Goal: Task Accomplishment & Management: Manage account settings

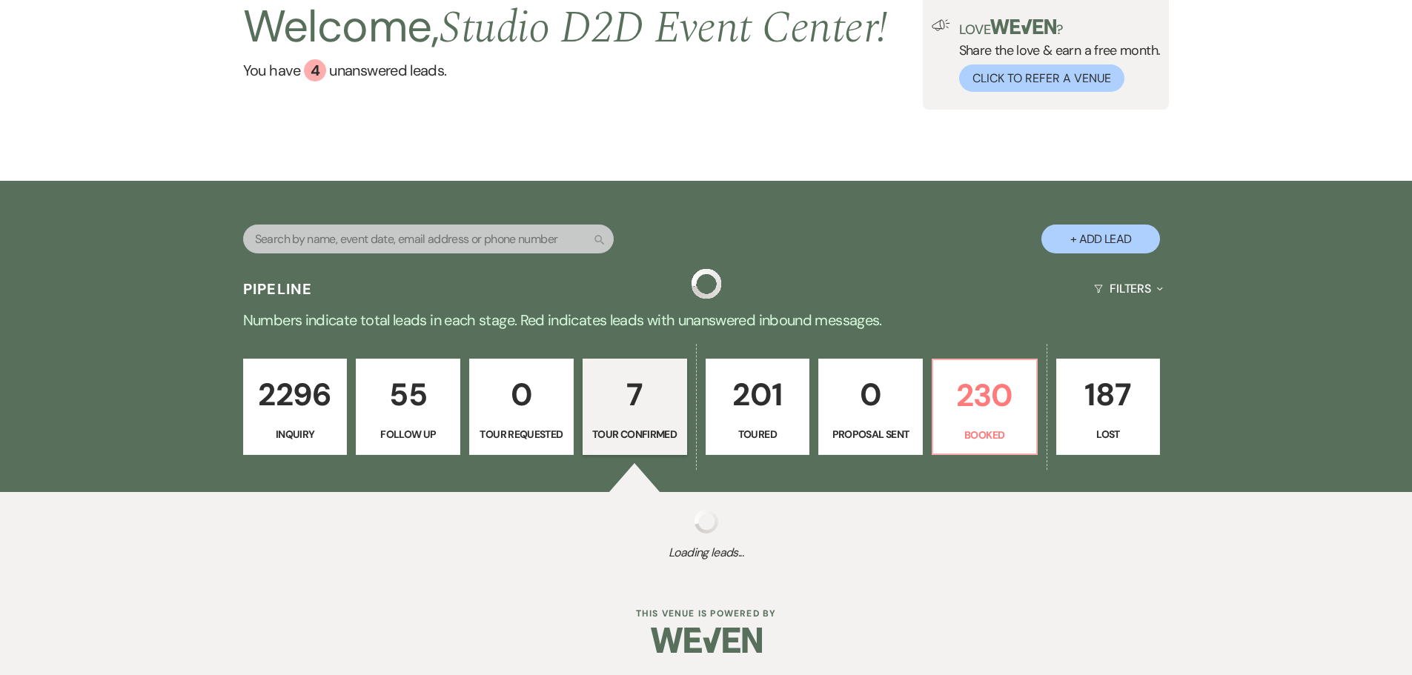
select select "4"
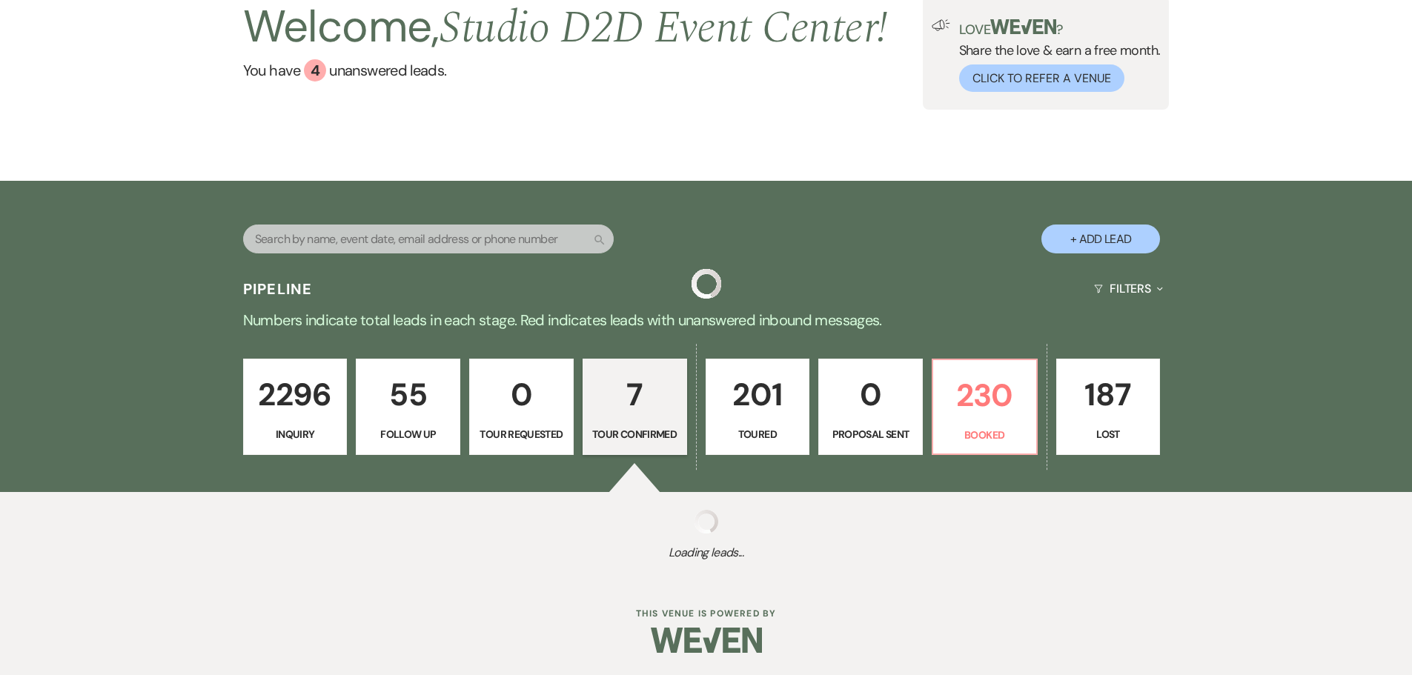
select select "4"
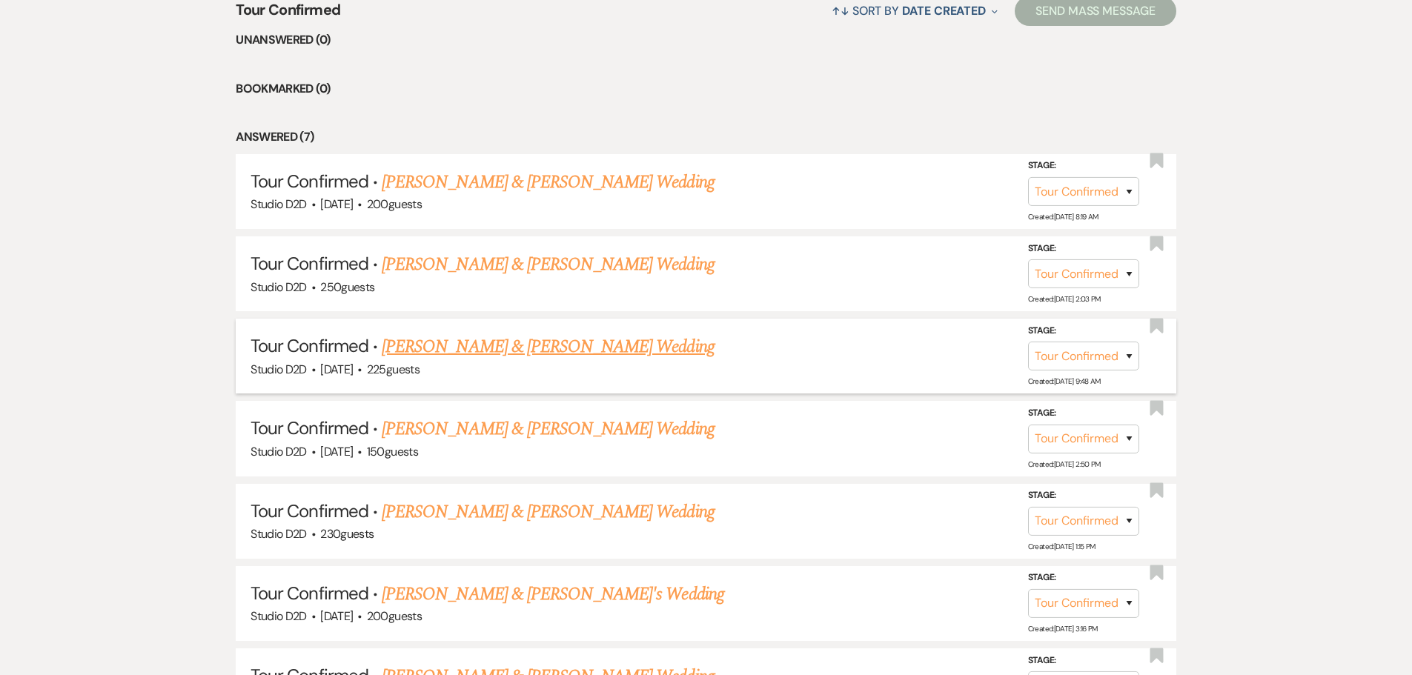
scroll to position [706, 0]
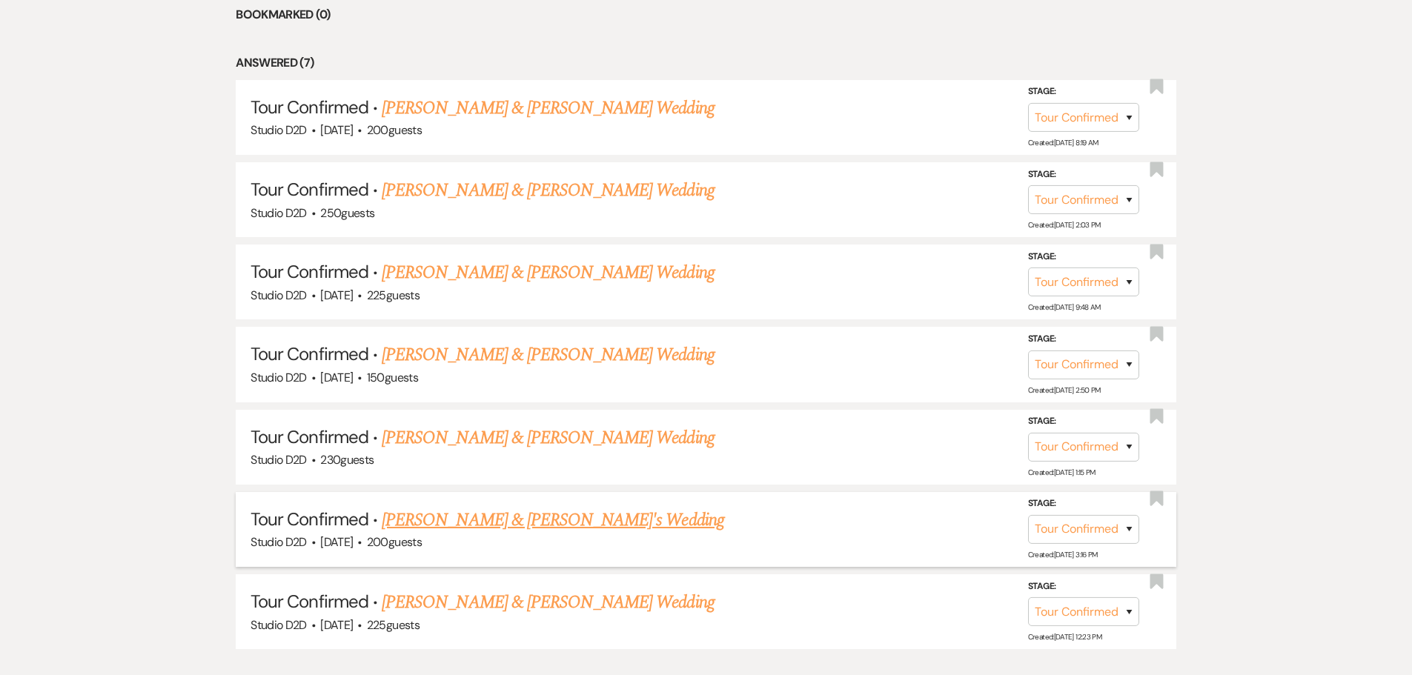
click at [501, 521] on link "[PERSON_NAME] & [PERSON_NAME]'s Wedding" at bounding box center [553, 520] width 342 height 27
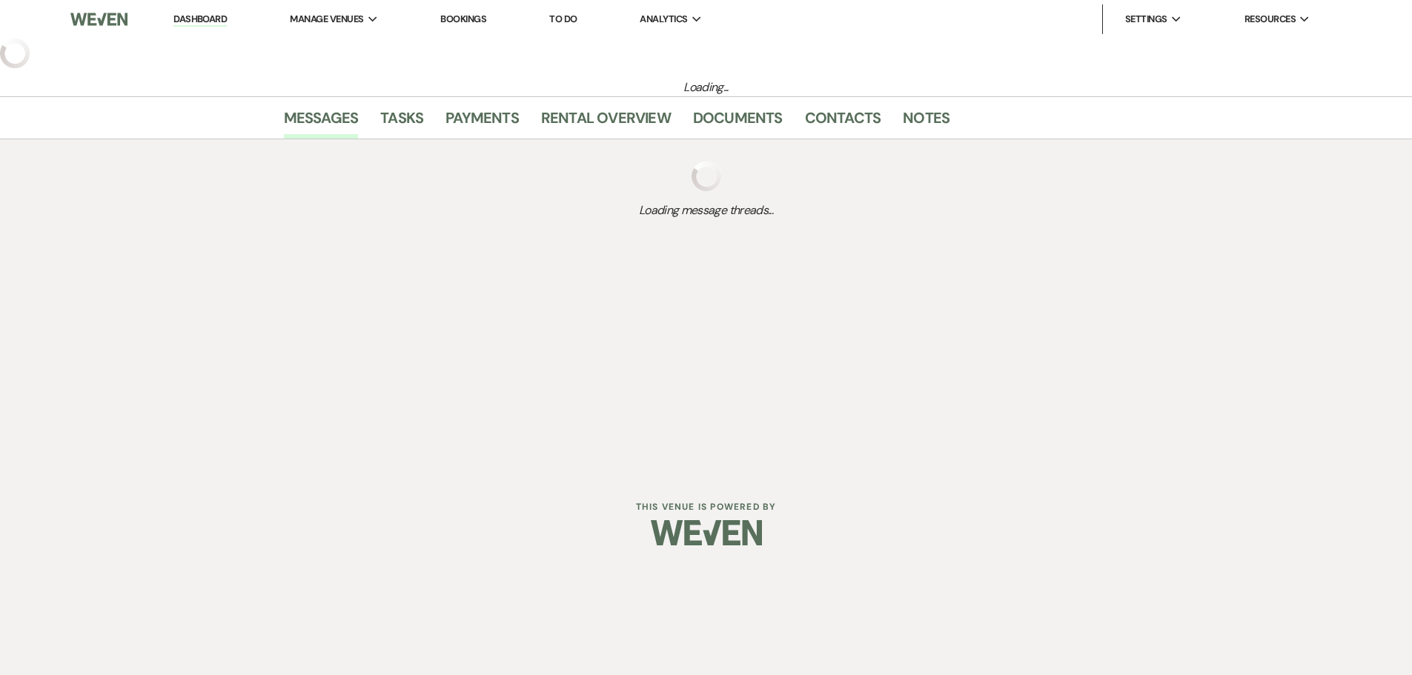
select select "4"
select select "6"
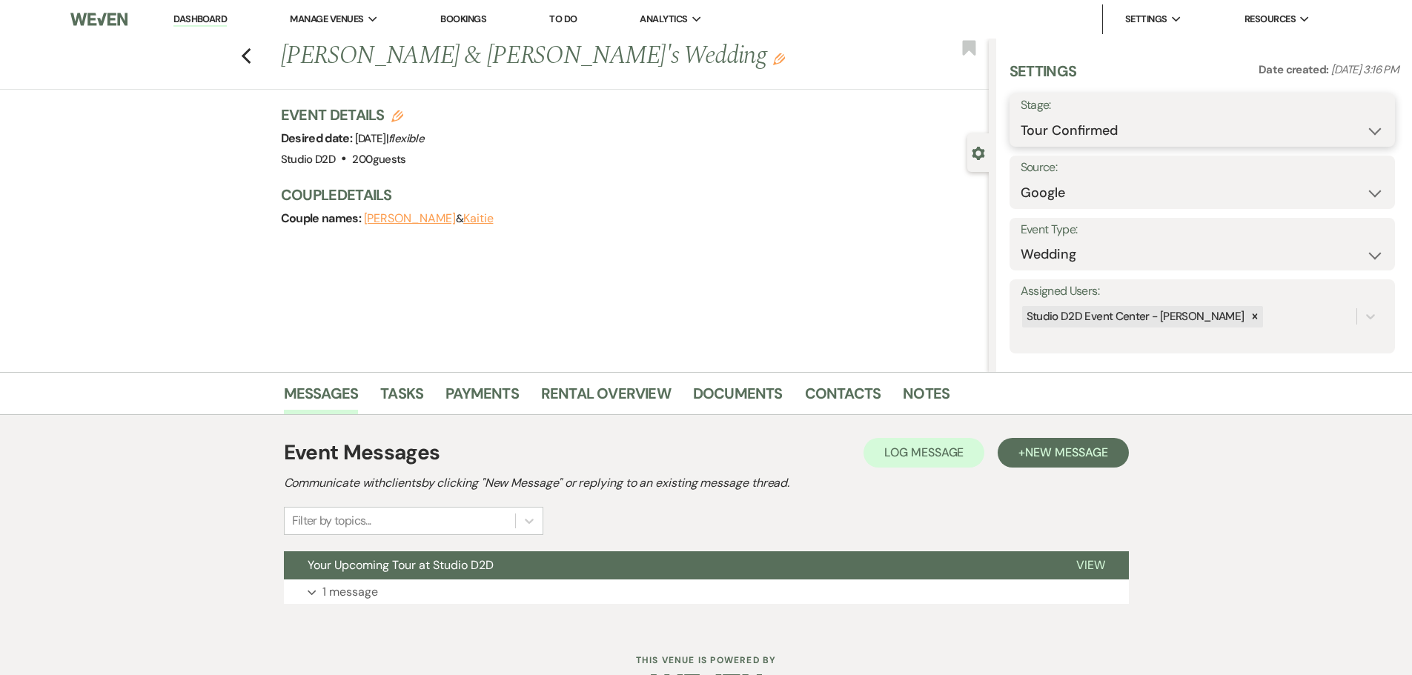
click at [1109, 136] on select "Inquiry Follow Up Tour Requested Tour Confirmed Toured Proposal Sent Booked Lost" at bounding box center [1202, 130] width 363 height 29
select select "5"
click at [1021, 116] on select "Inquiry Follow Up Tour Requested Tour Confirmed Toured Proposal Sent Booked Lost" at bounding box center [1202, 130] width 363 height 29
click at [1330, 121] on button "Save" at bounding box center [1353, 120] width 84 height 30
click at [1082, 452] on span "New Message" at bounding box center [1066, 453] width 82 height 16
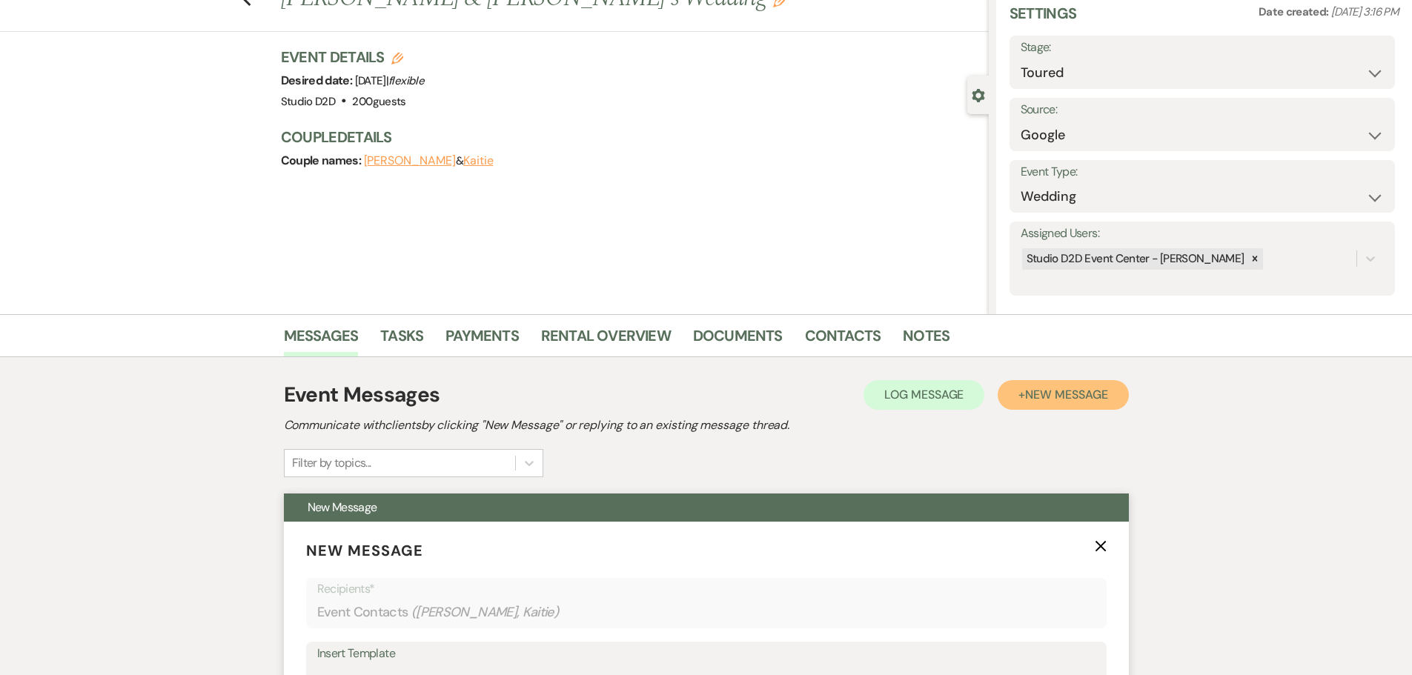
scroll to position [296, 0]
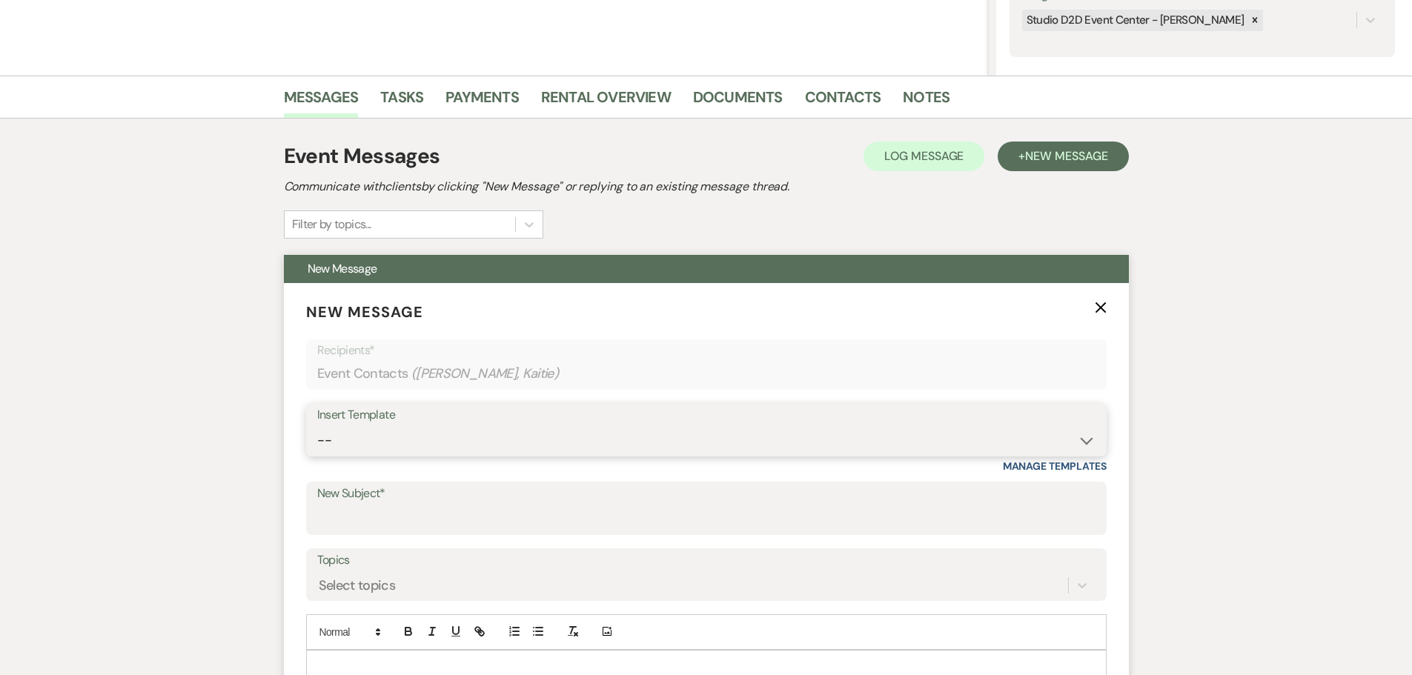
click at [417, 447] on select "-- New Inquiry - message 2 Event Pricing - Non Wedding Weven Planning Portal In…" at bounding box center [706, 440] width 778 height 29
select select "1751"
click at [317, 426] on select "-- New Inquiry - message 2 Event Pricing - Non Wedding Weven Planning Portal In…" at bounding box center [706, 440] width 778 height 29
type input "Tour Follow Up"
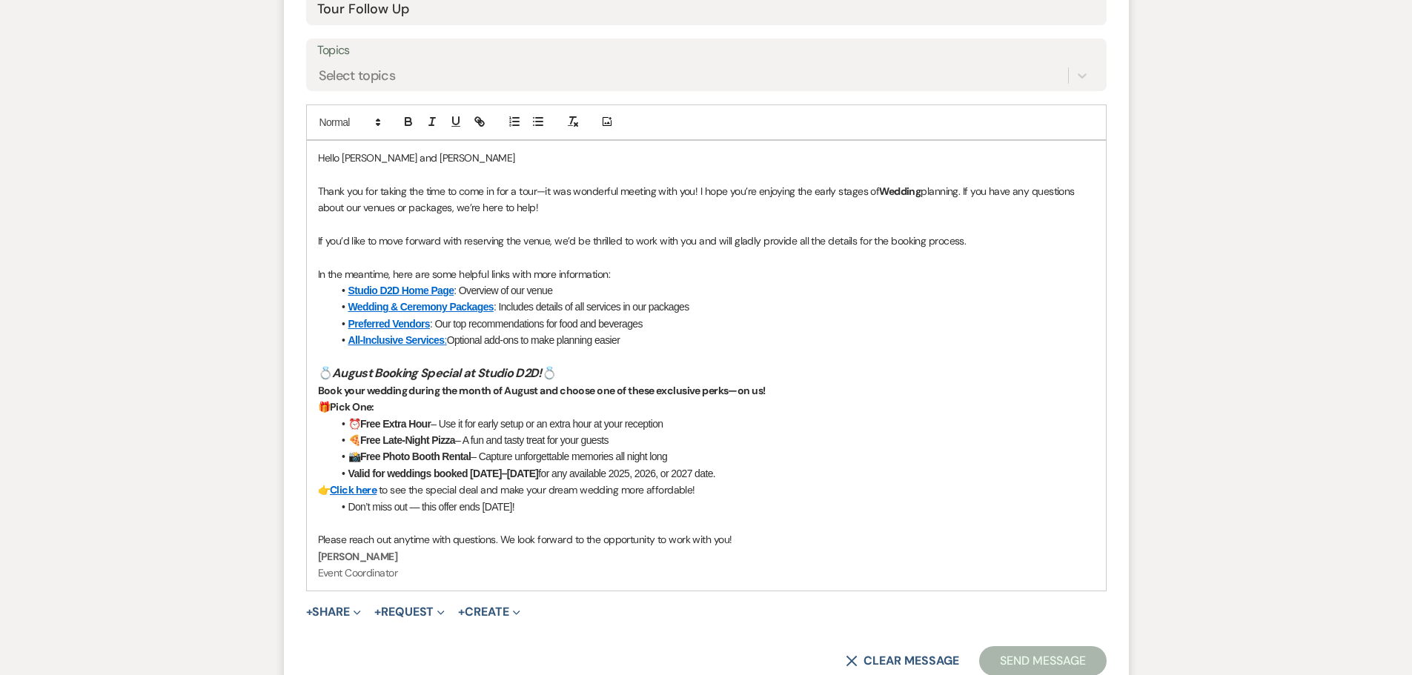
scroll to position [815, 0]
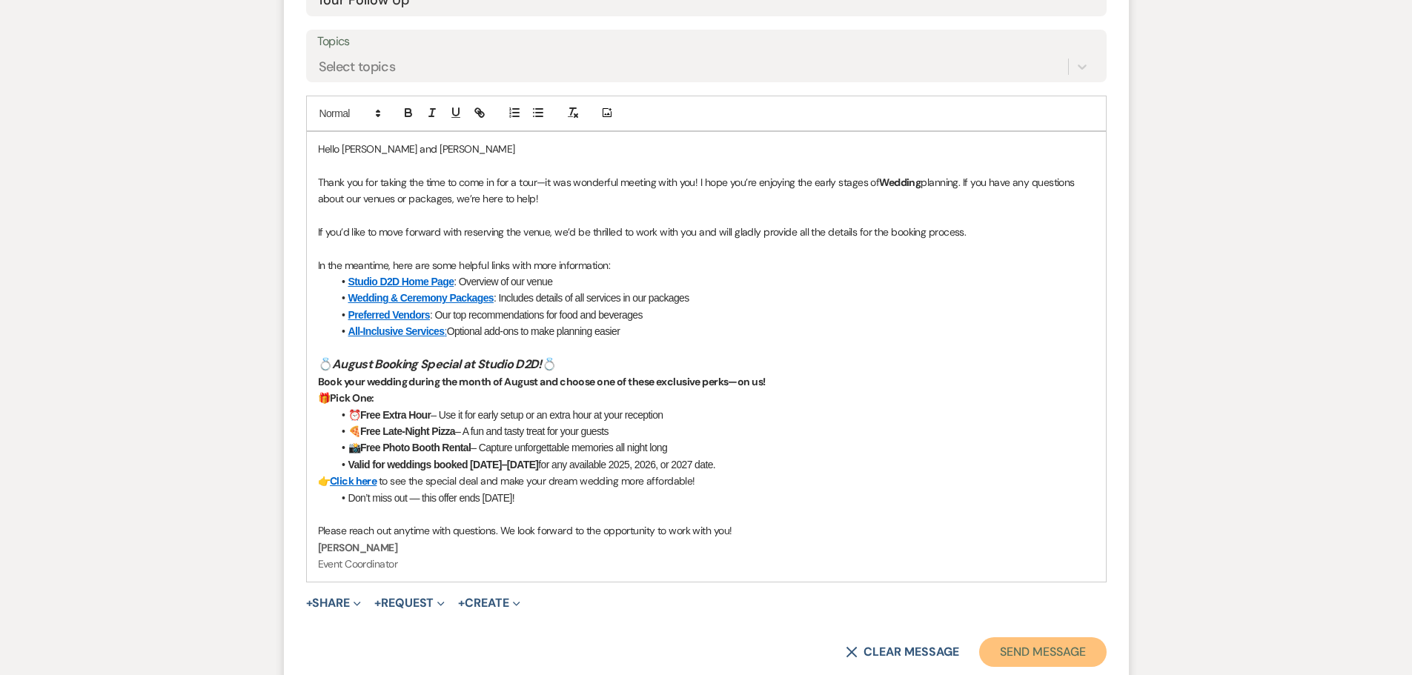
click at [1036, 651] on button "Send Message" at bounding box center [1042, 652] width 127 height 30
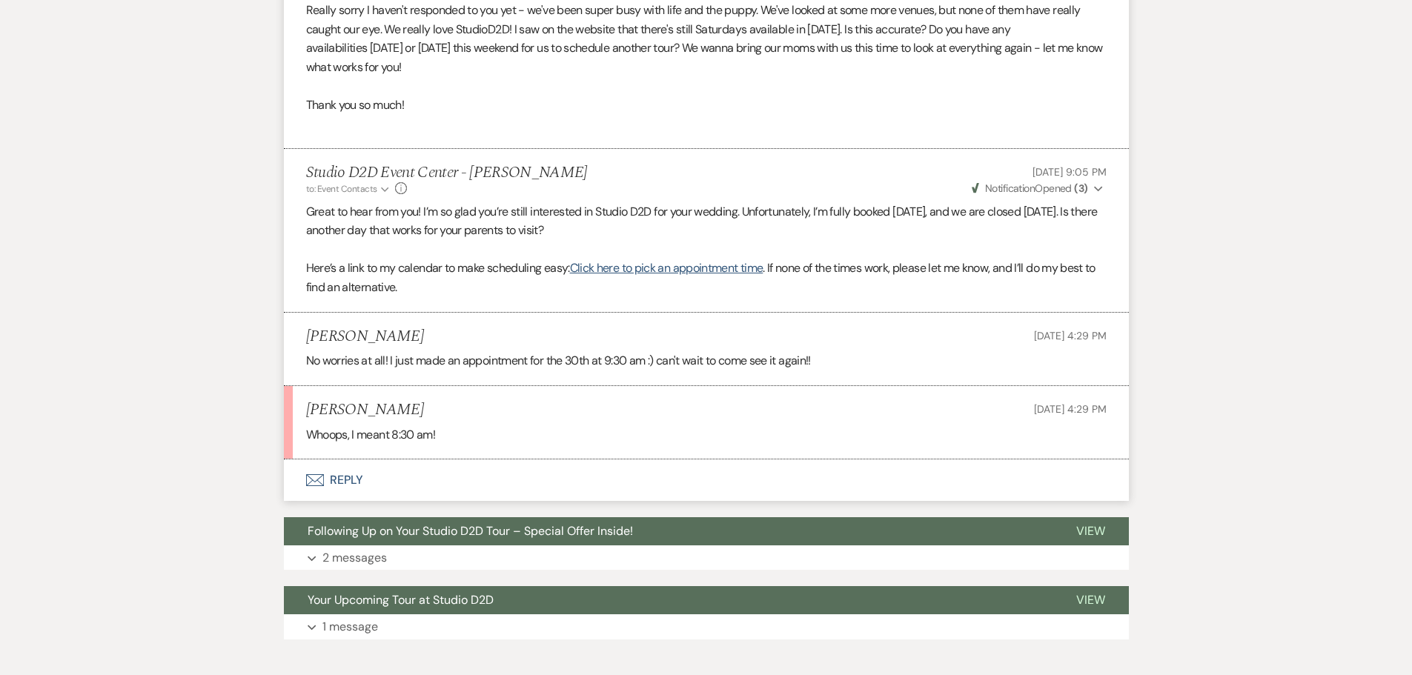
click at [352, 477] on button "Envelope Reply" at bounding box center [706, 480] width 845 height 42
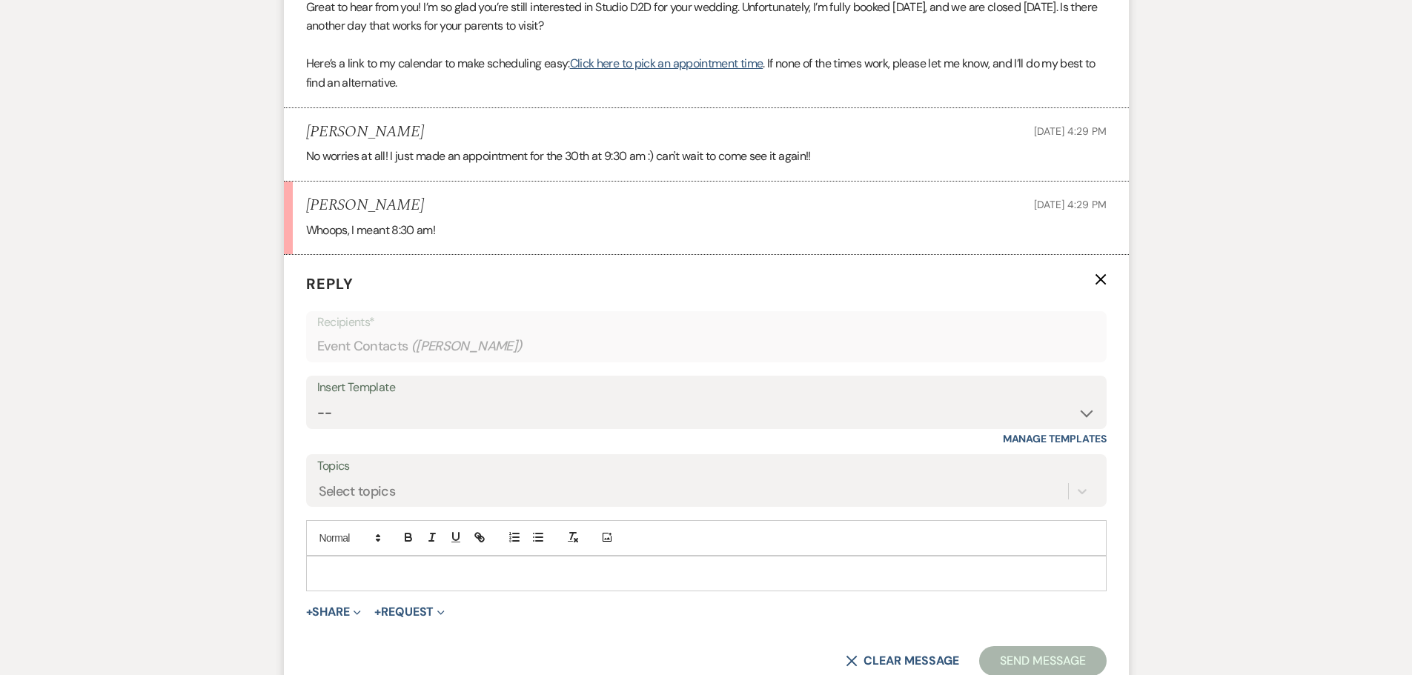
scroll to position [1364, 0]
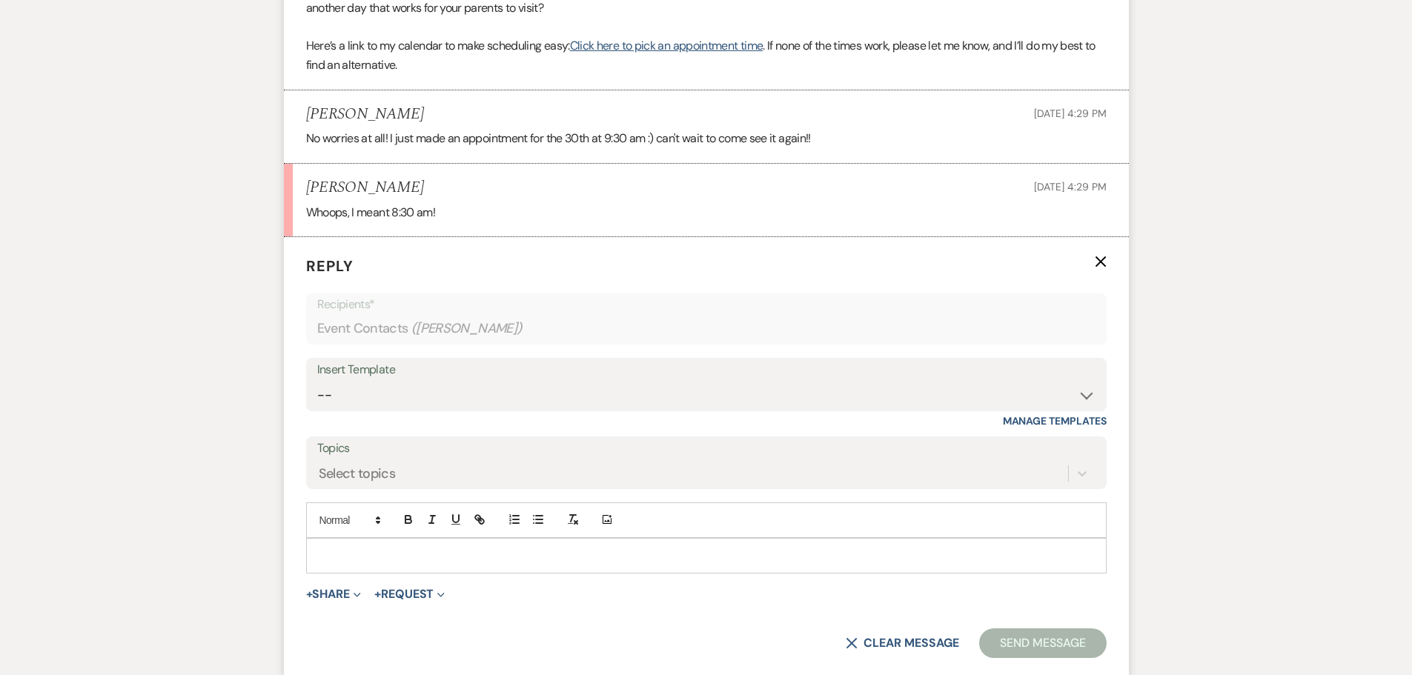
click at [419, 548] on p at bounding box center [706, 556] width 777 height 16
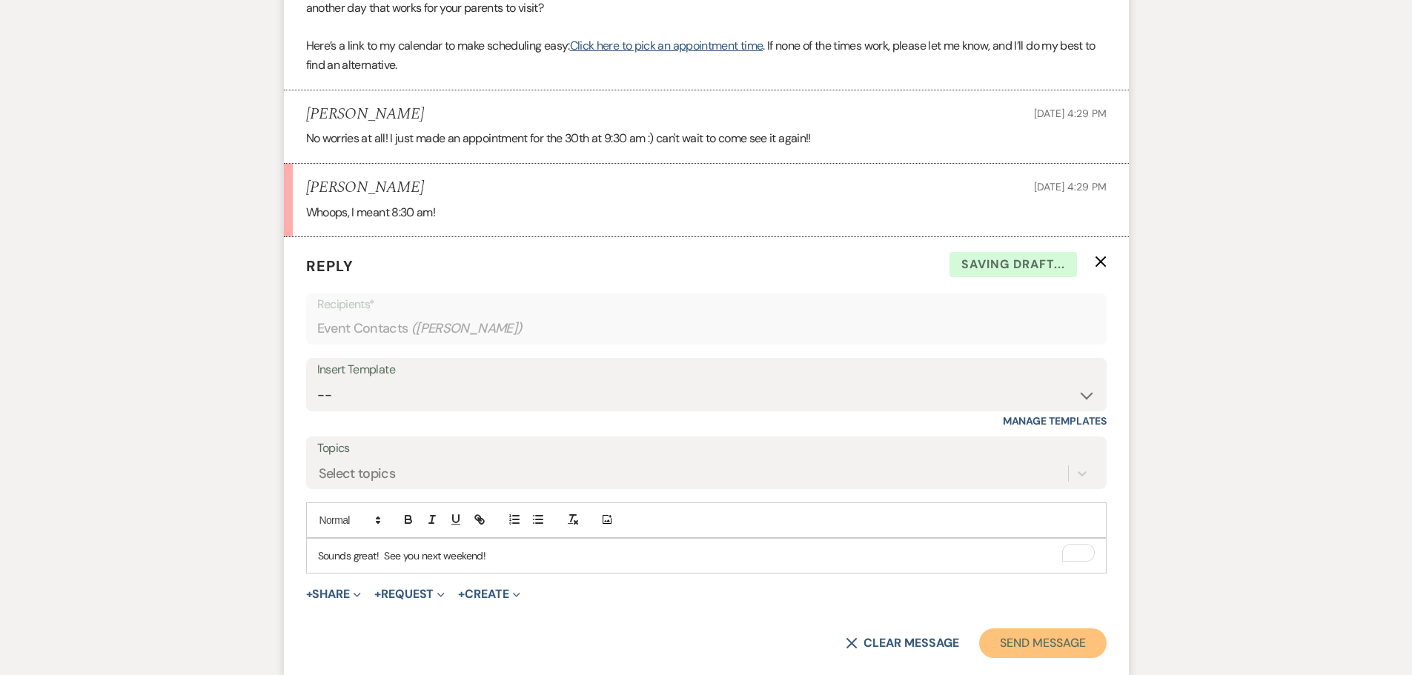
click at [1012, 643] on button "Send Message" at bounding box center [1042, 643] width 127 height 30
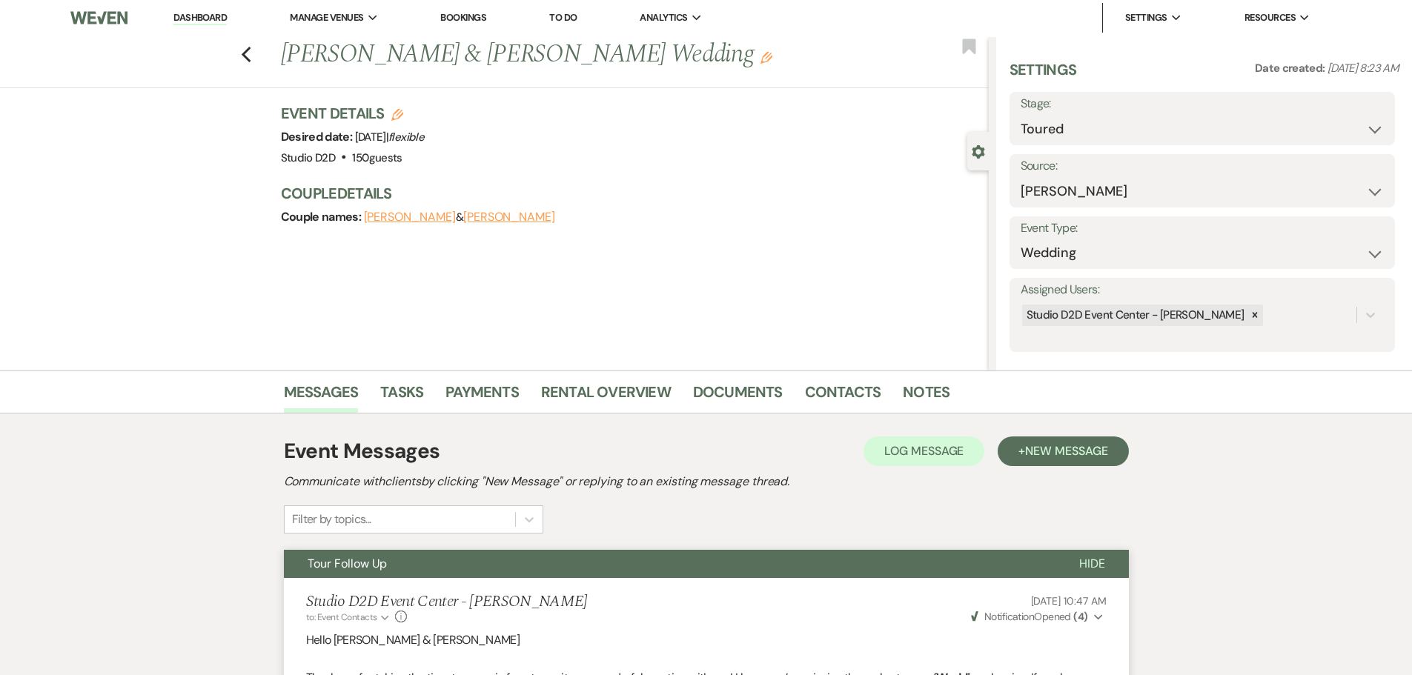
scroll to position [0, 0]
